Goal: Task Accomplishment & Management: Use online tool/utility

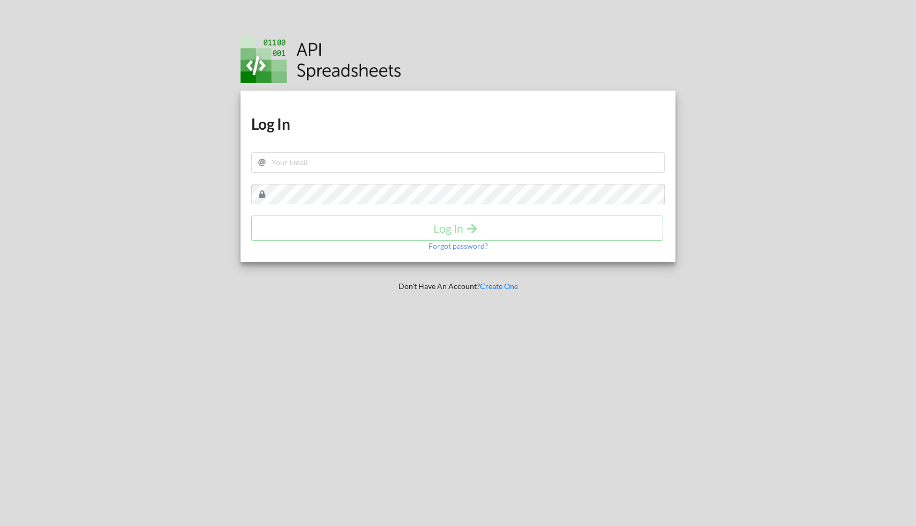
click at [309, 125] on h1 "Log In" at bounding box center [458, 123] width 414 height 19
click at [308, 163] on input "text" at bounding box center [458, 162] width 414 height 20
type input "leonshong@gmail.com"
click at [412, 223] on h4 "Log In" at bounding box center [458, 227] width 390 height 13
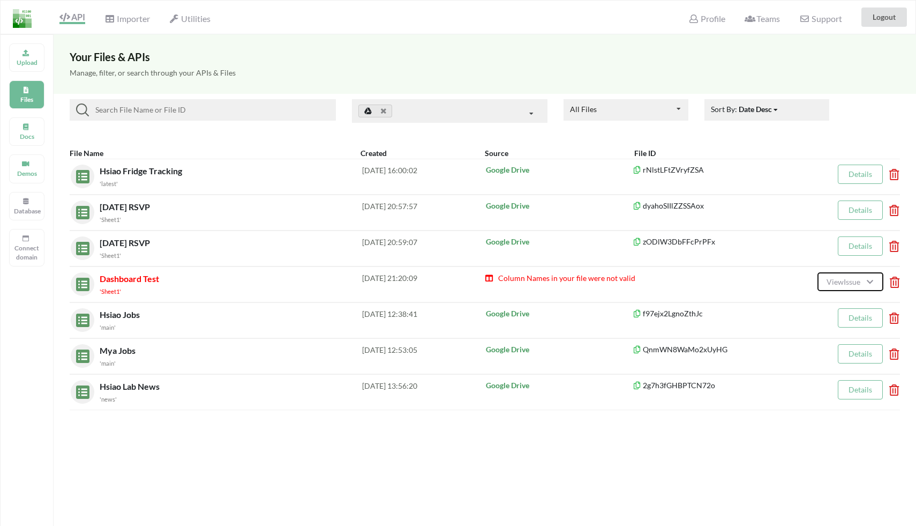
click at [849, 281] on span "View Issue" at bounding box center [845, 281] width 37 height 9
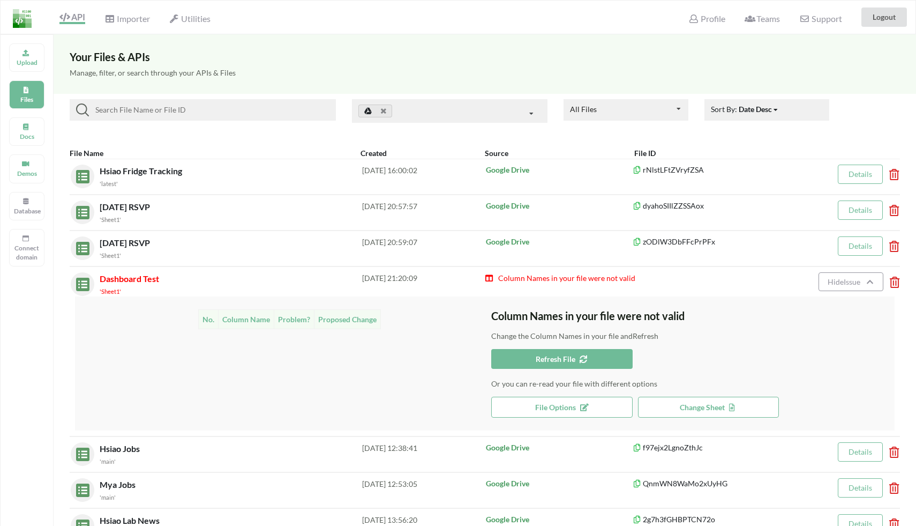
click at [150, 279] on span "Dashboard Test" at bounding box center [129, 278] width 59 height 10
click at [581, 368] on button "Refresh File" at bounding box center [561, 359] width 141 height 20
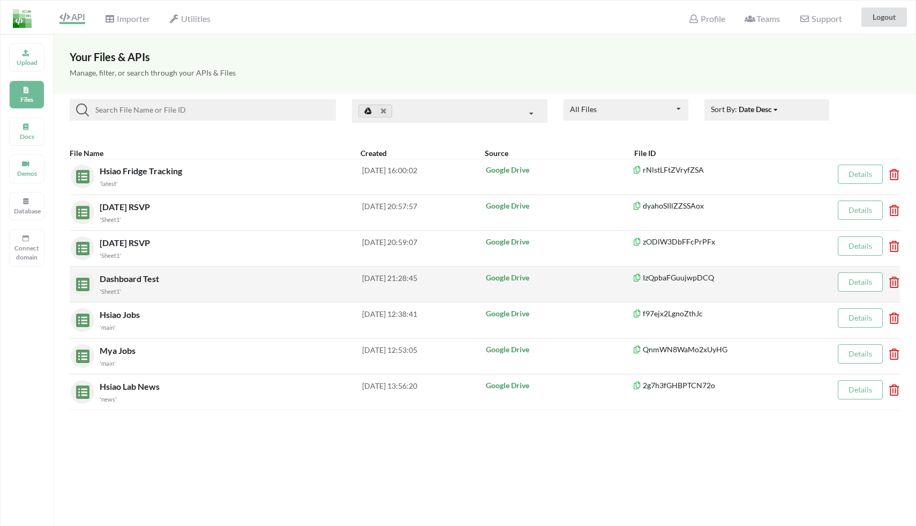
click at [532, 282] on p "Google Drive" at bounding box center [559, 277] width 146 height 11
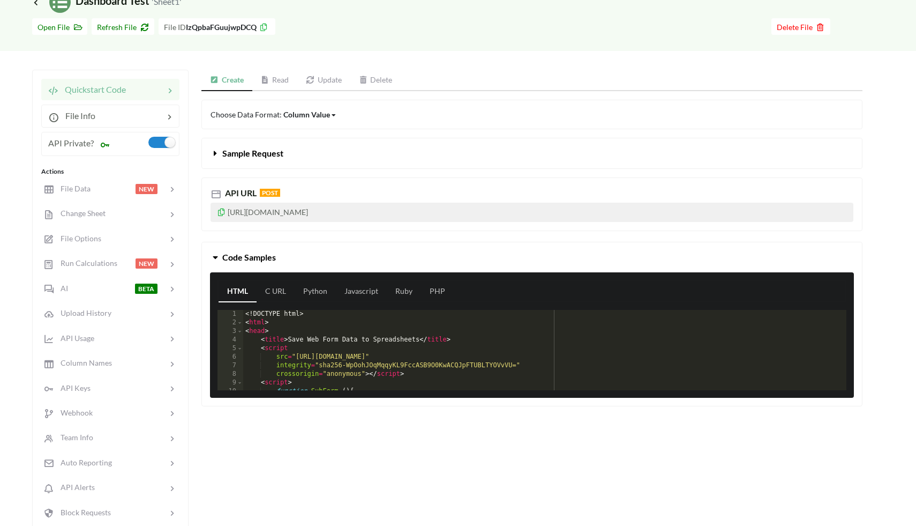
scroll to position [44, 0]
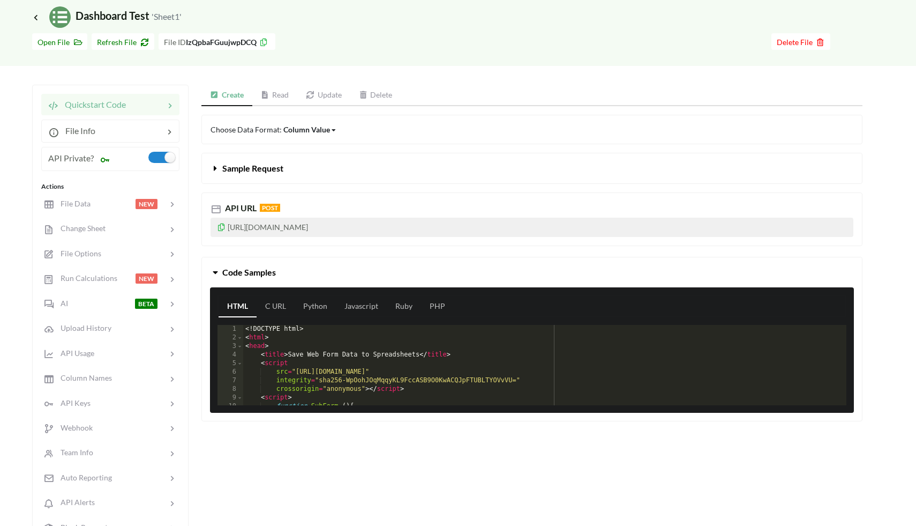
click at [330, 91] on link "Update" at bounding box center [323, 95] width 53 height 21
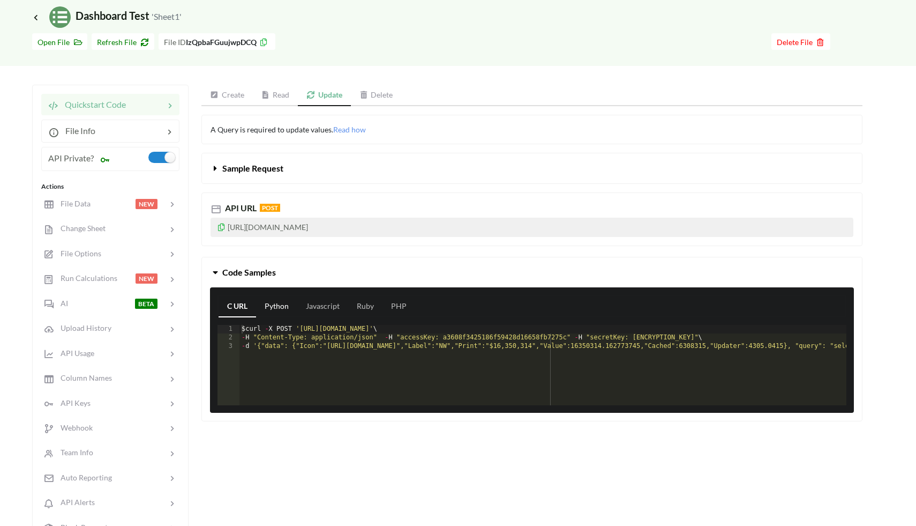
click at [272, 310] on link "Python" at bounding box center [276, 306] width 41 height 21
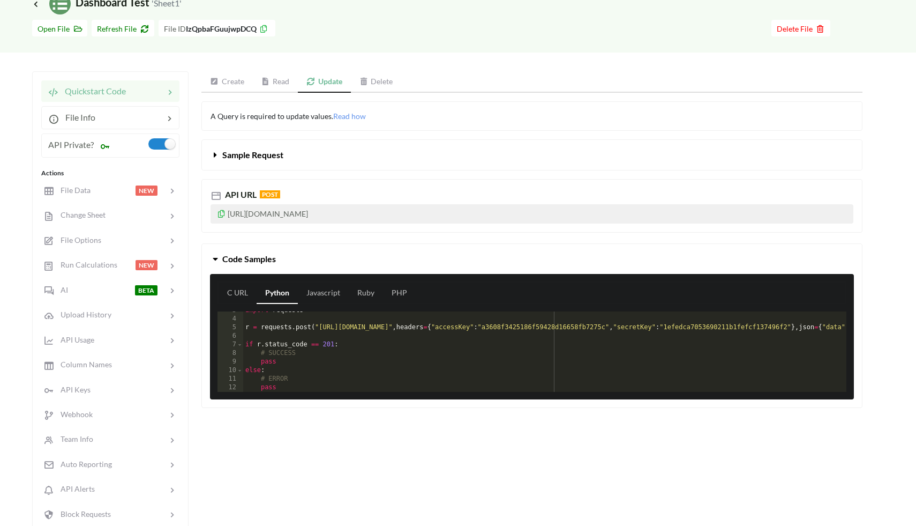
scroll to position [60, 0]
